Goal: Information Seeking & Learning: Learn about a topic

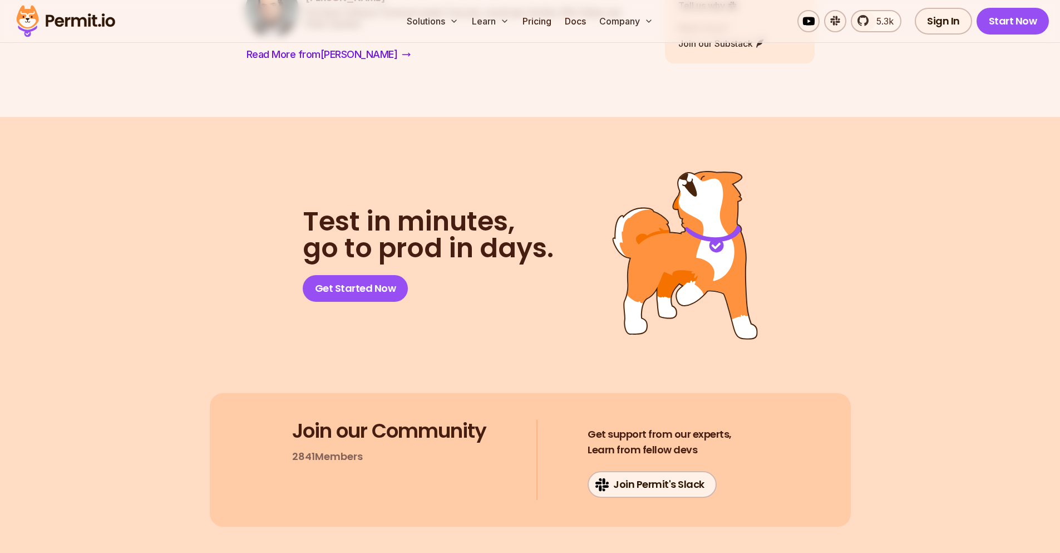
scroll to position [7052, 0]
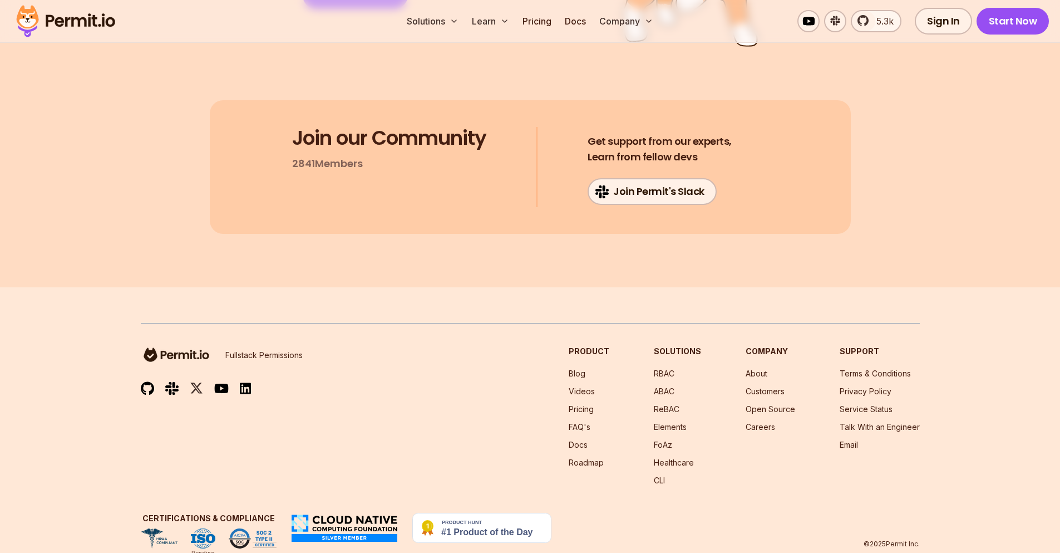
click at [270, 350] on p "Fullstack Permissions" at bounding box center [263, 355] width 77 height 11
click at [247, 350] on p "Fullstack Permissions" at bounding box center [263, 355] width 77 height 11
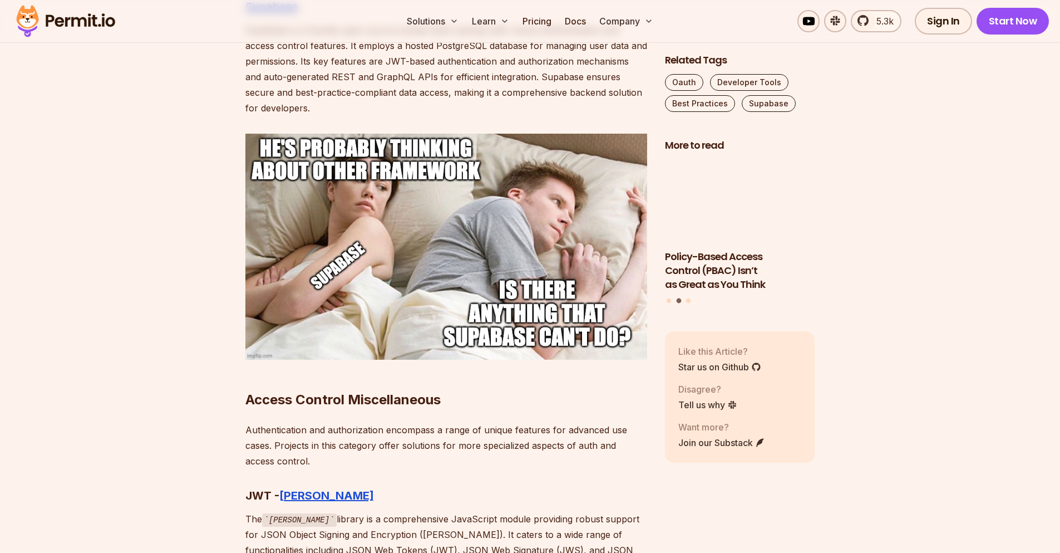
scroll to position [4733, 0]
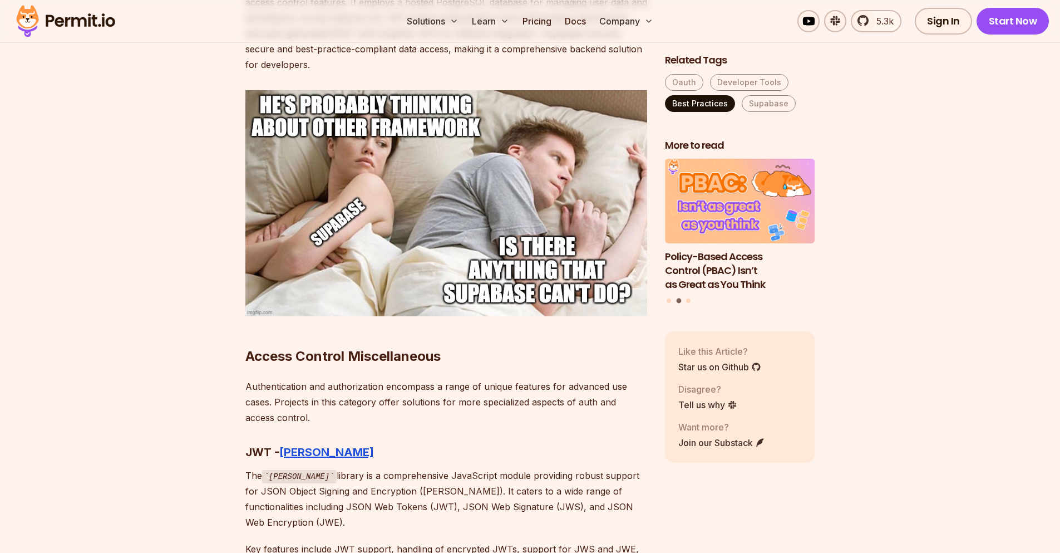
click at [708, 104] on link "Best Practices" at bounding box center [700, 103] width 70 height 17
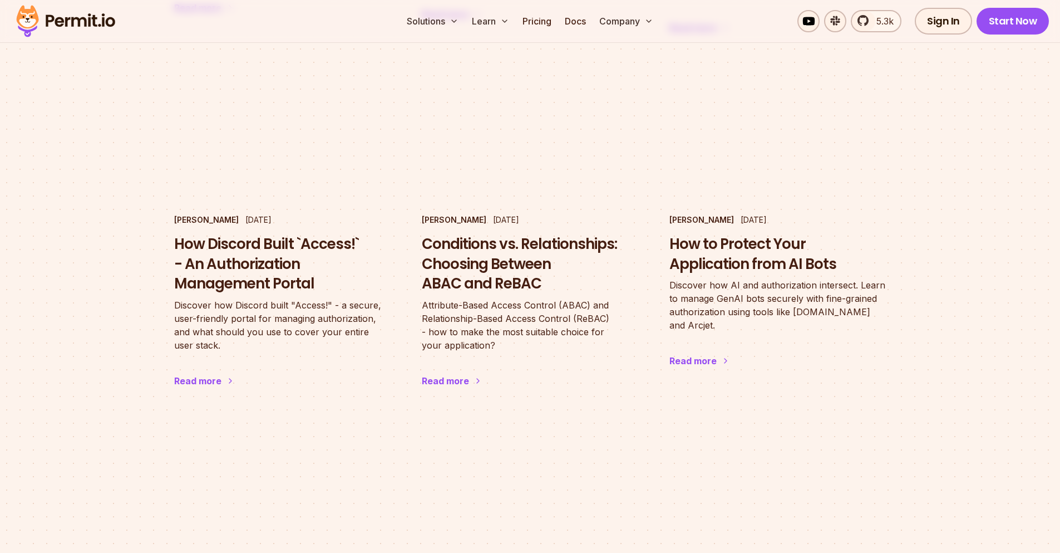
scroll to position [4416, 0]
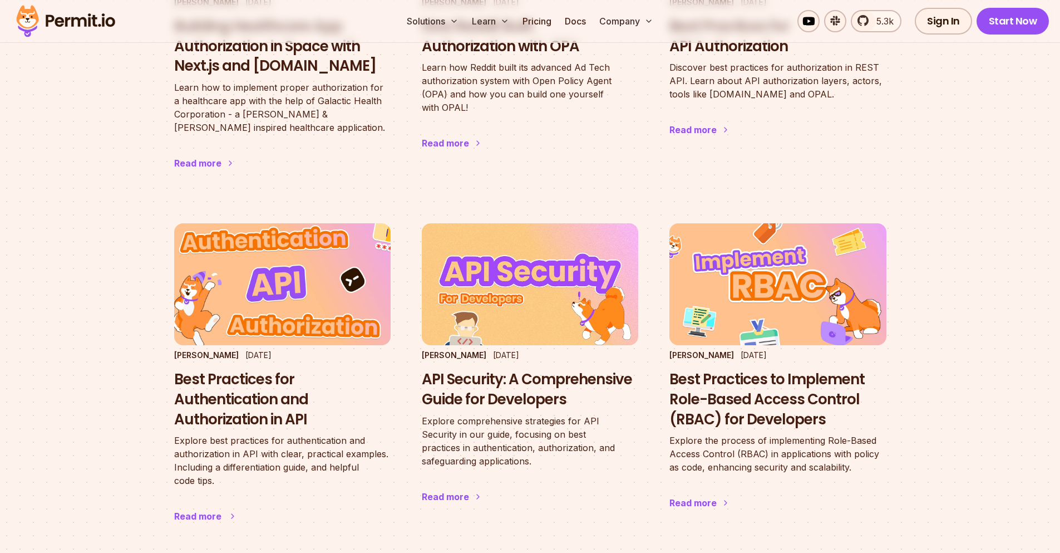
click at [279, 260] on img at bounding box center [282, 284] width 238 height 134
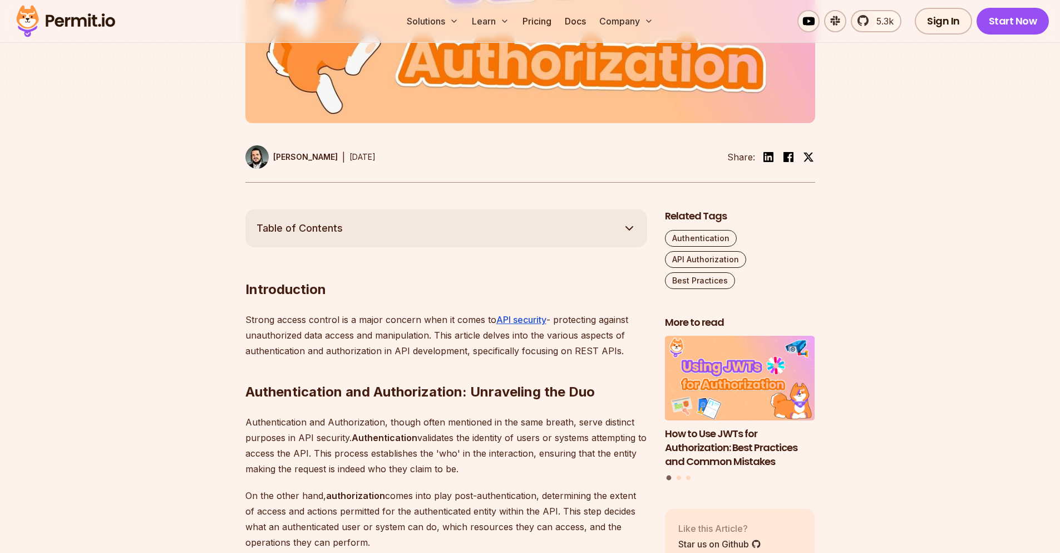
scroll to position [444, 0]
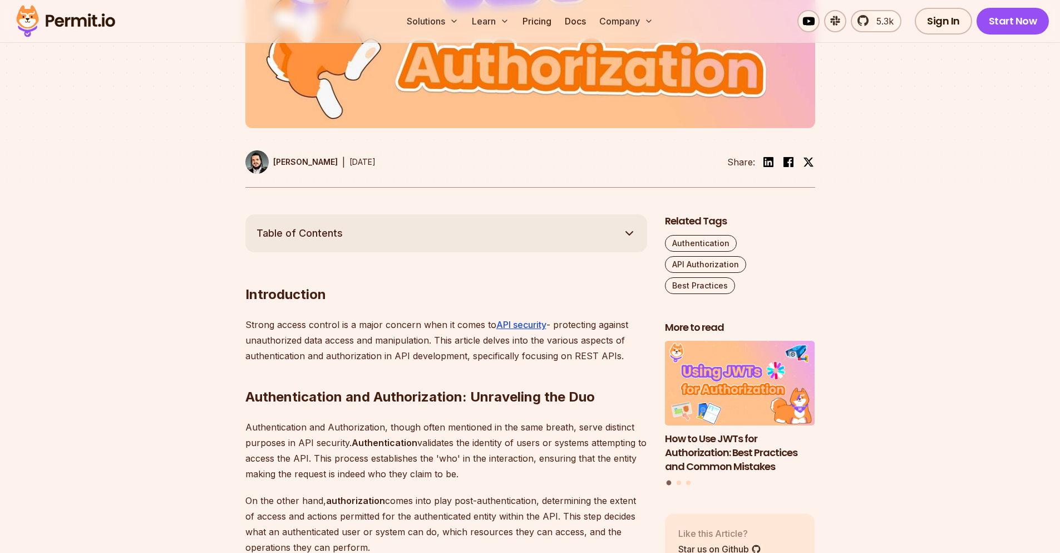
click at [530, 231] on button "Table of Contents" at bounding box center [446, 233] width 402 height 38
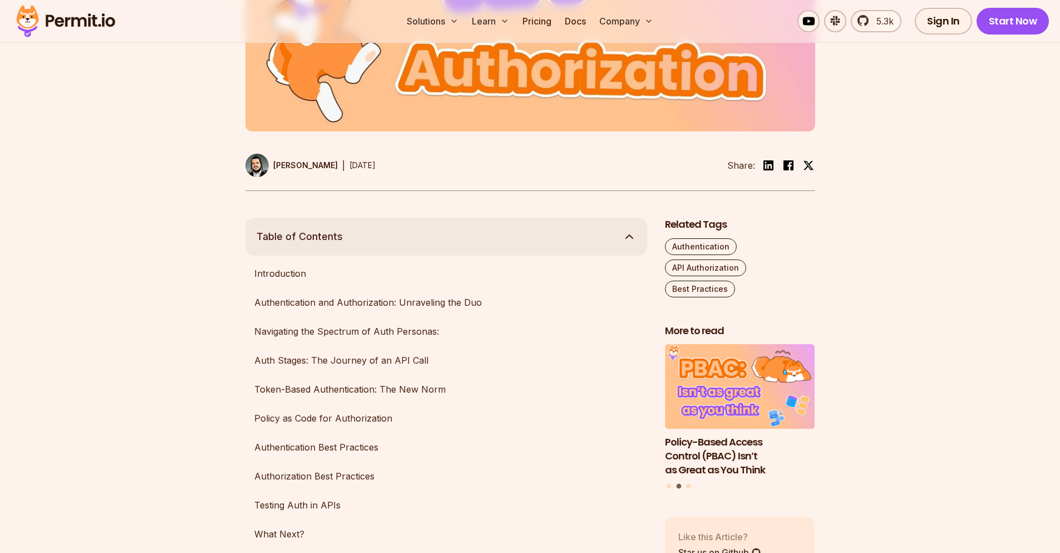
scroll to position [439, 0]
click at [577, 243] on button "Table of Contents" at bounding box center [446, 238] width 402 height 38
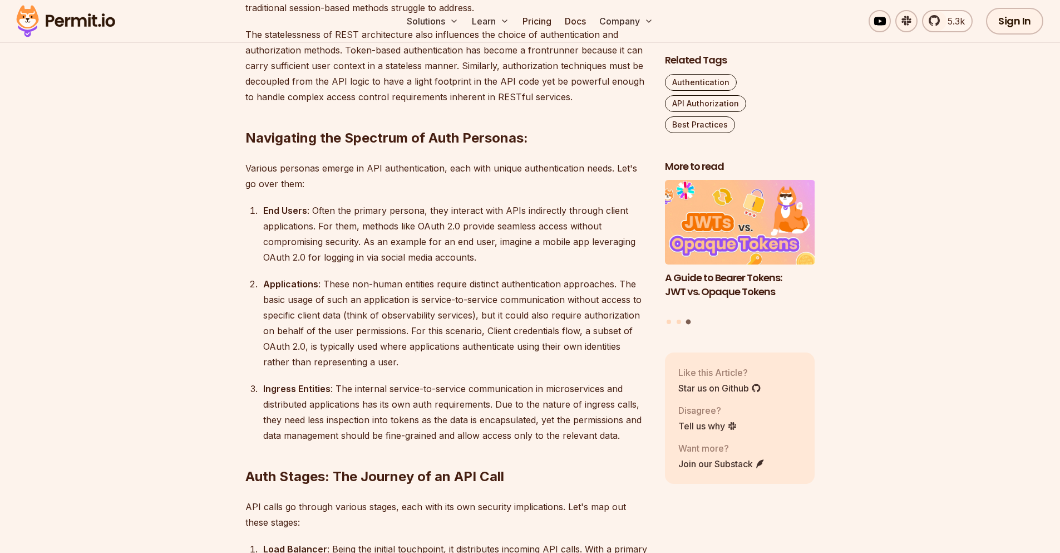
scroll to position [0, 0]
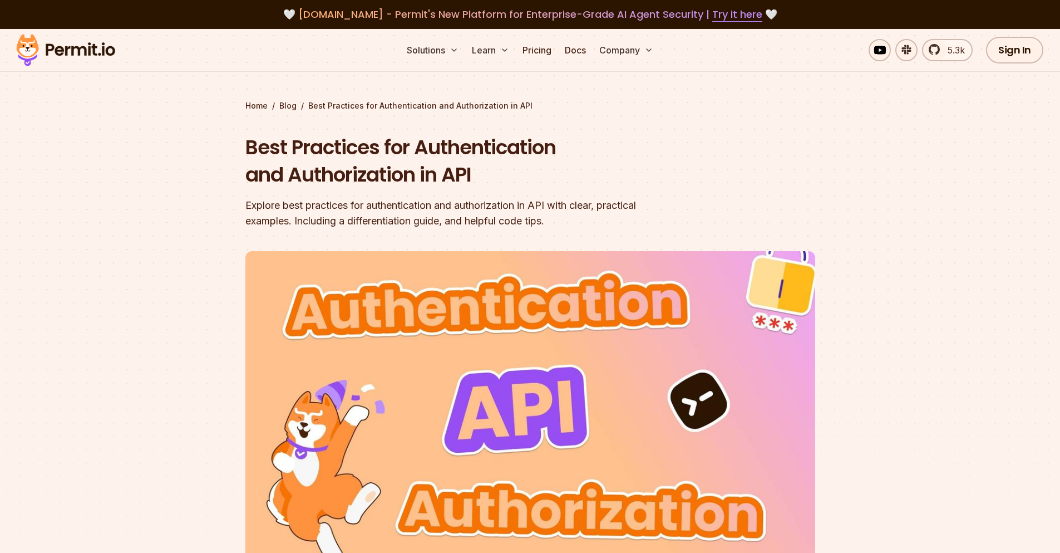
click at [66, 49] on img at bounding box center [65, 50] width 109 height 38
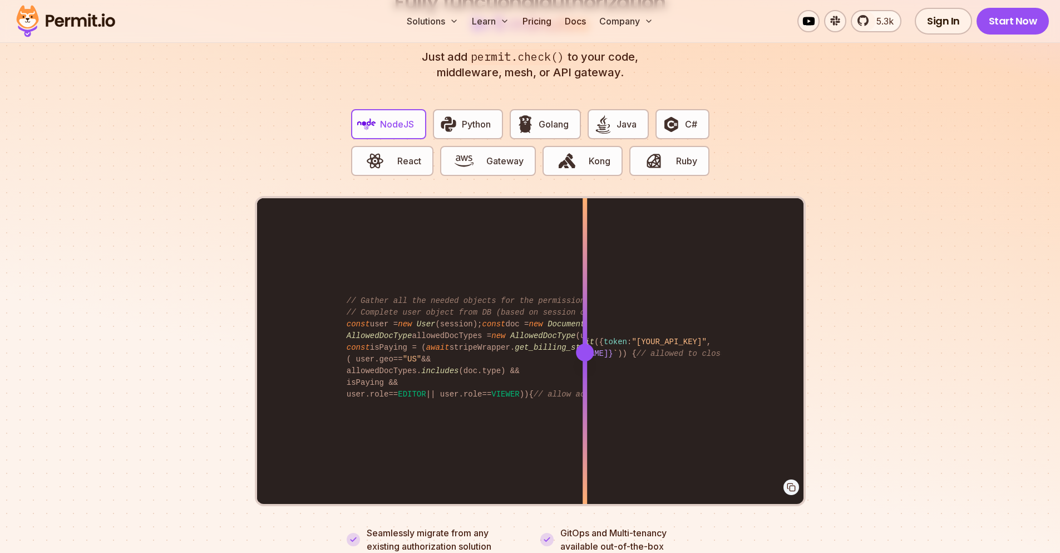
scroll to position [2139, 0]
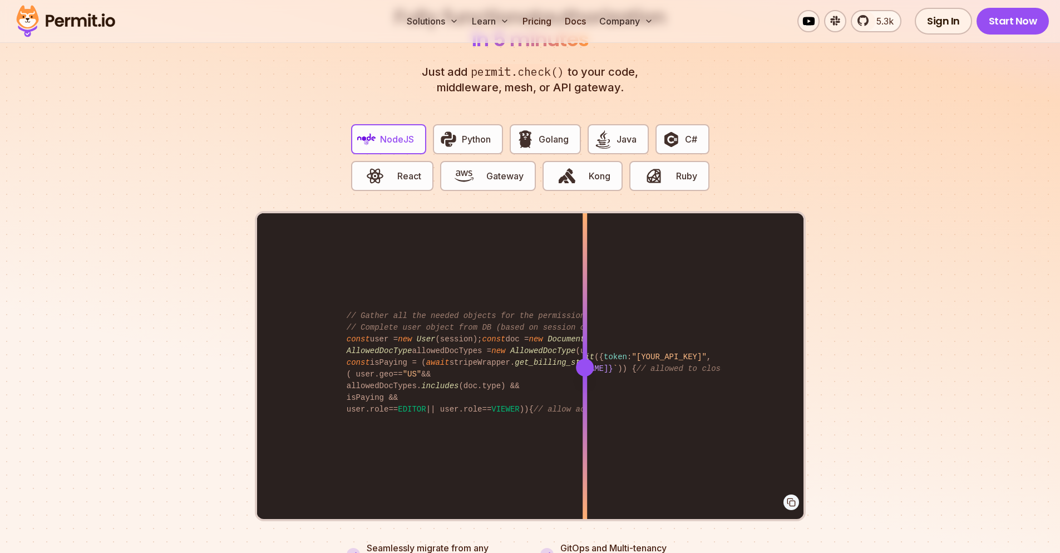
click at [576, 358] on div at bounding box center [585, 367] width 18 height 18
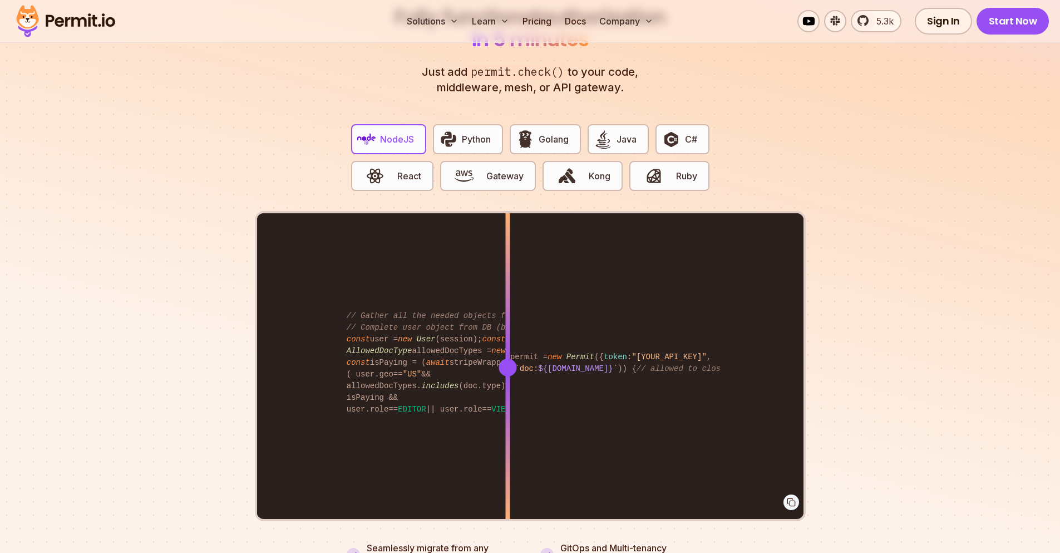
drag, startPoint x: 536, startPoint y: 361, endPoint x: 602, endPoint y: 347, distance: 67.0
click at [541, 351] on div "import { Permit } from "permitio" ; const permit = new Permit ({ token : "[YOUR…" at bounding box center [530, 366] width 547 height 307
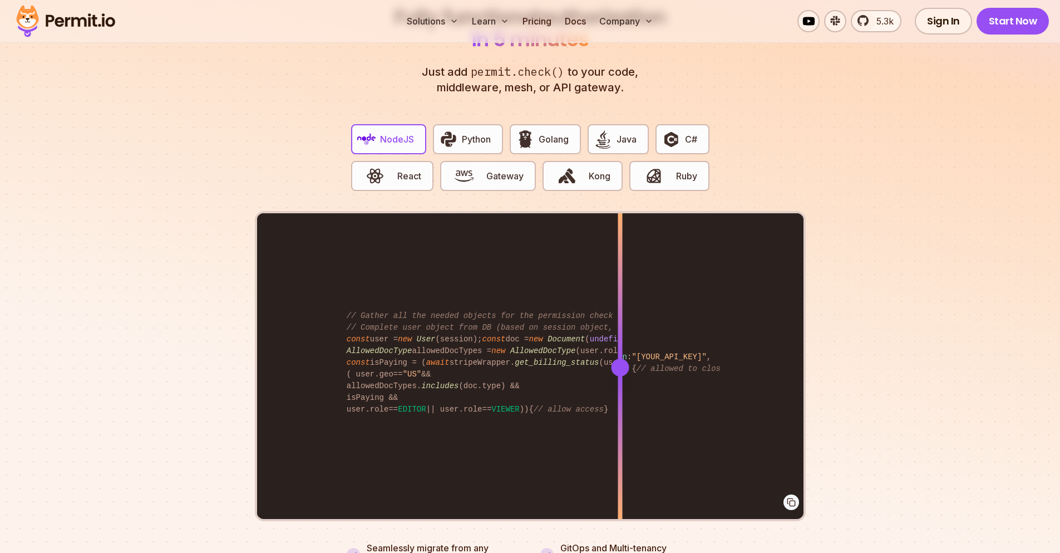
drag, startPoint x: 652, startPoint y: 348, endPoint x: 619, endPoint y: 444, distance: 101.0
click at [619, 444] on div "import { Permit } from "permitio" ; const permit = new Permit ({ token : "[YOUR…" at bounding box center [530, 366] width 547 height 307
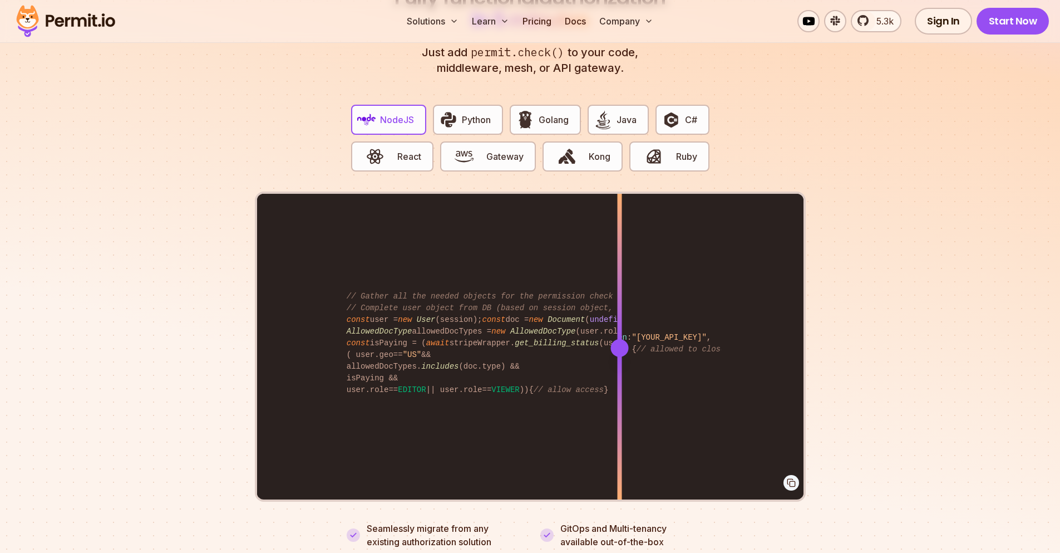
scroll to position [2166, 0]
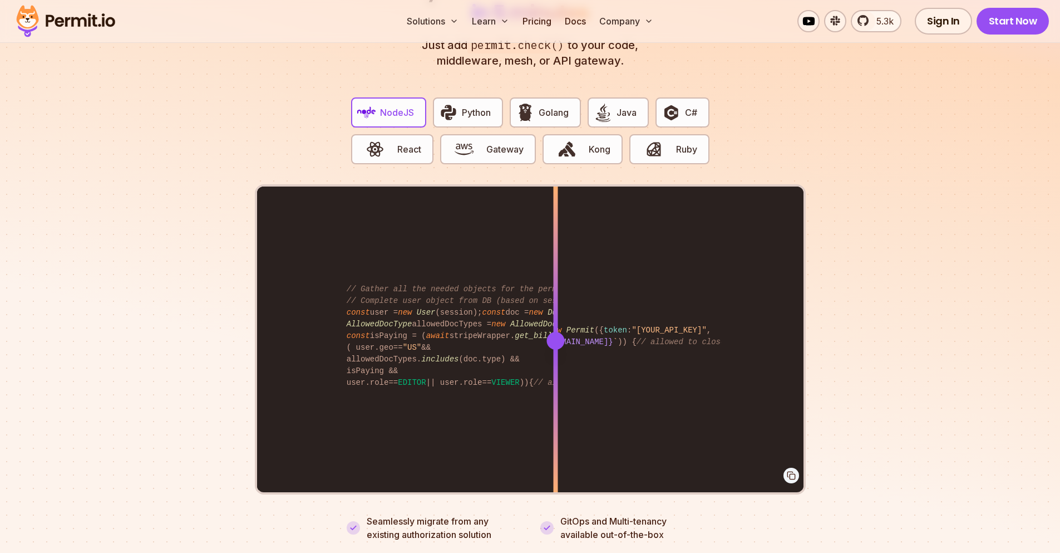
drag, startPoint x: 627, startPoint y: 325, endPoint x: 539, endPoint y: 332, distance: 88.2
click at [547, 333] on div at bounding box center [556, 341] width 18 height 18
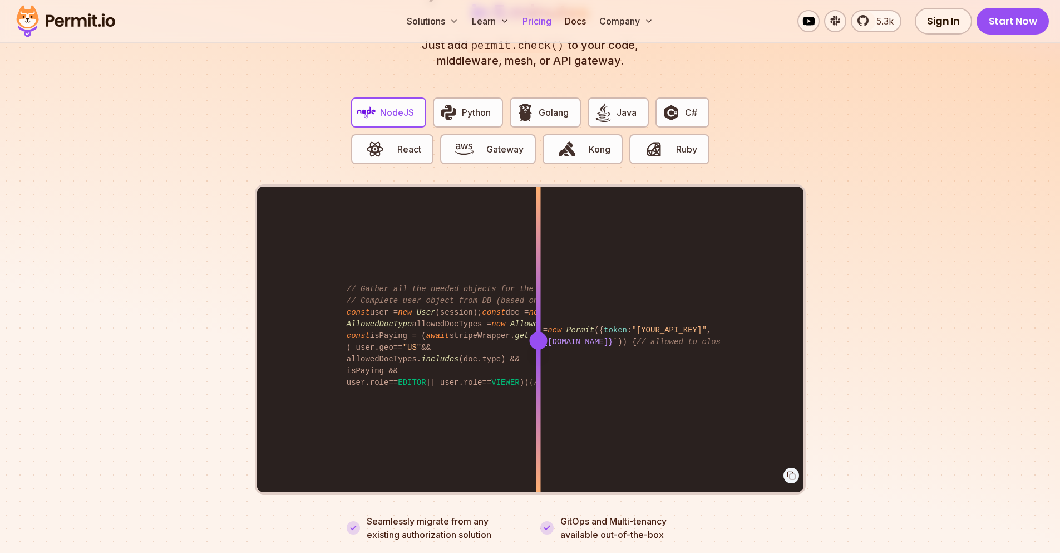
click at [535, 17] on link "Pricing" at bounding box center [537, 21] width 38 height 22
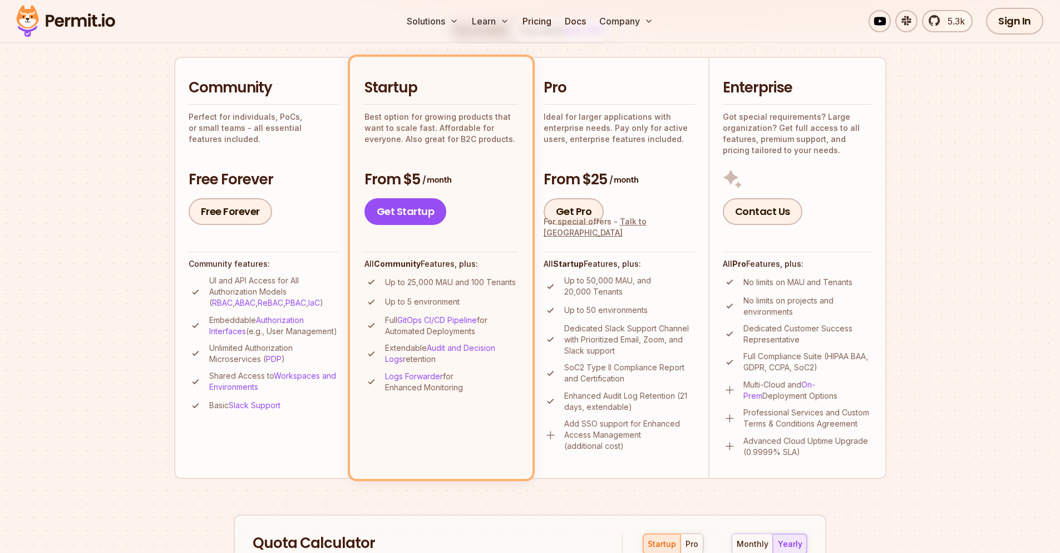
scroll to position [249, 0]
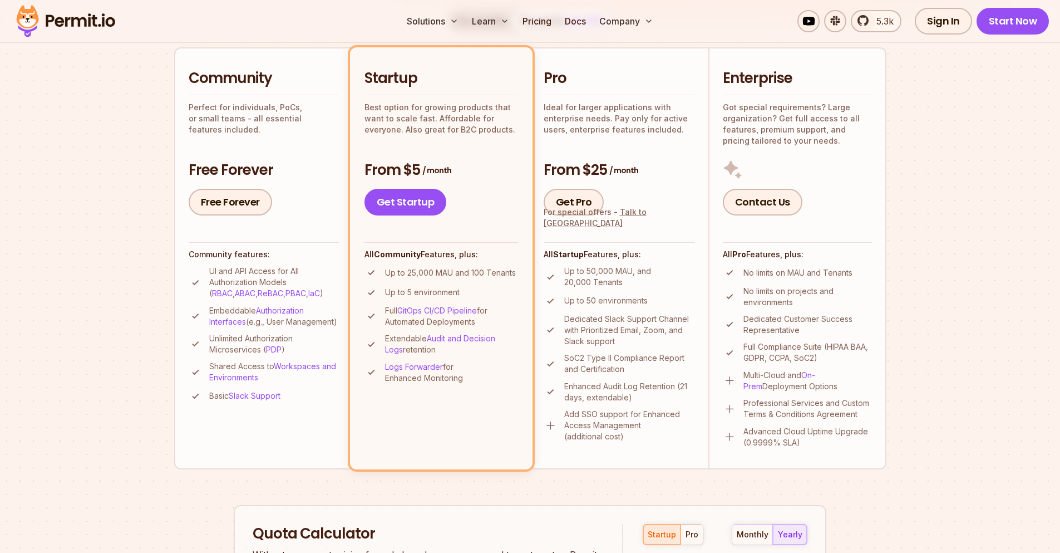
click at [316, 307] on p "Embeddable Authorization Interfaces (e.g., User Management)" at bounding box center [274, 316] width 130 height 22
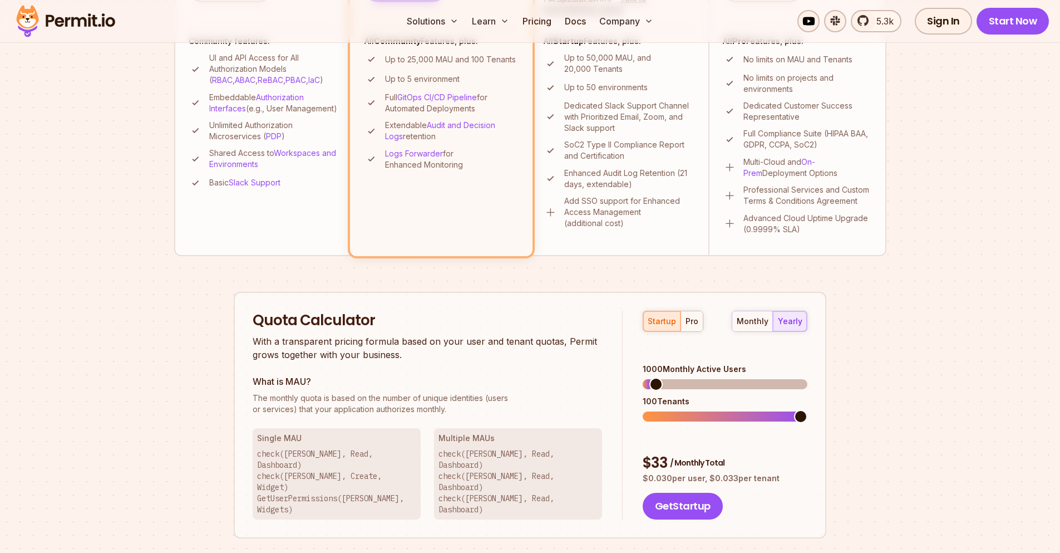
scroll to position [0, 0]
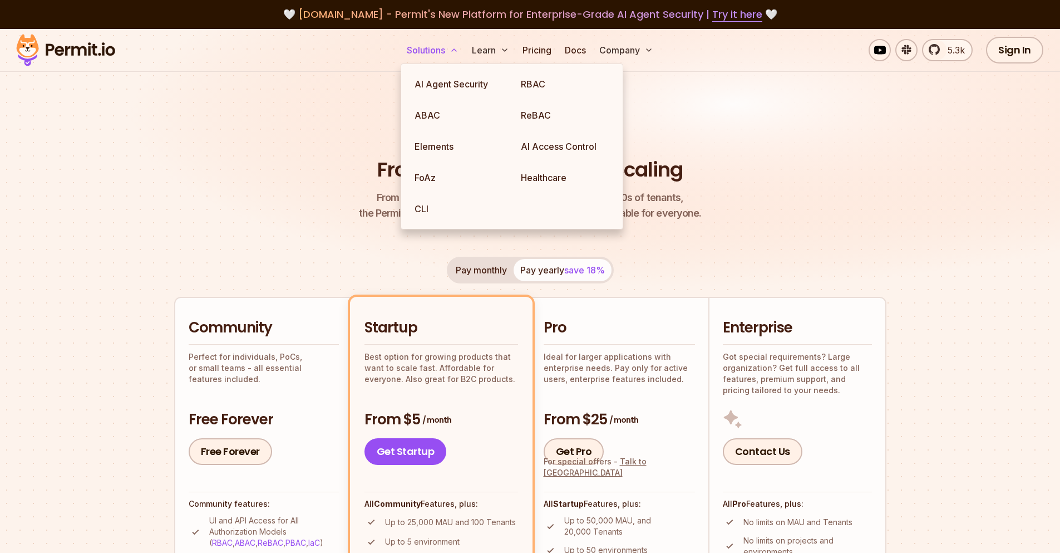
click at [446, 53] on button "Solutions" at bounding box center [432, 50] width 61 height 22
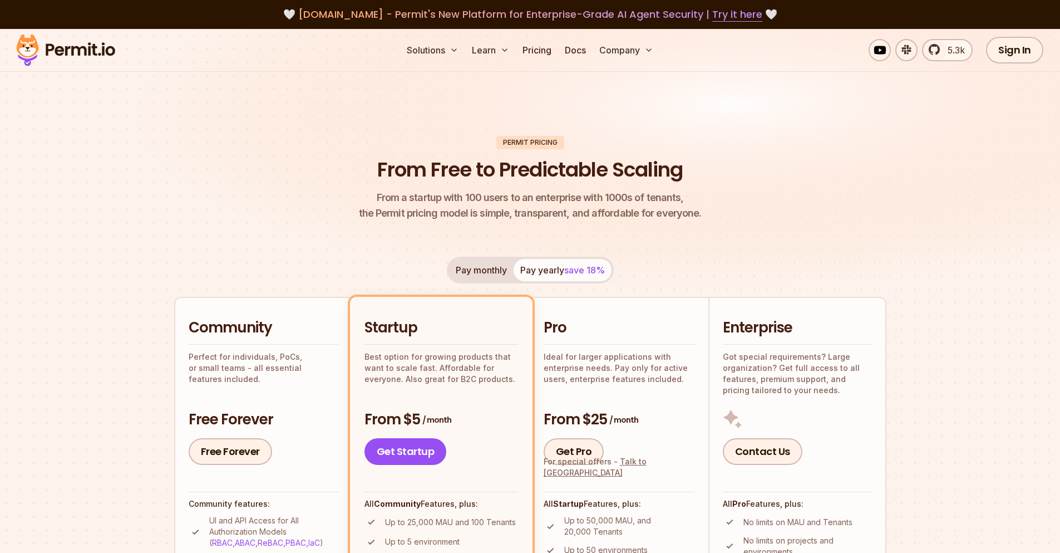
click at [73, 51] on img at bounding box center [65, 50] width 109 height 38
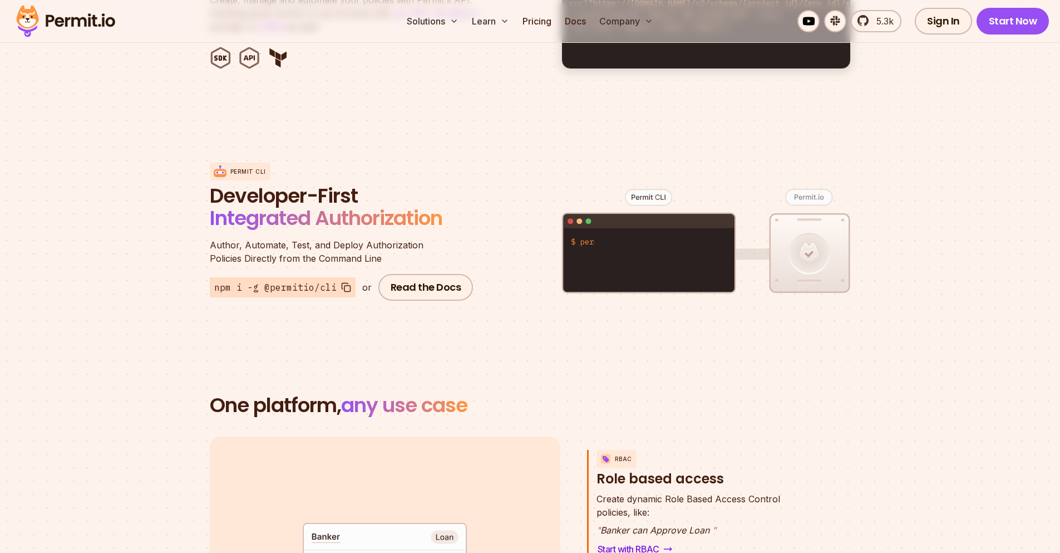
scroll to position [1287, 0]
